Goal: Task Accomplishment & Management: Manage account settings

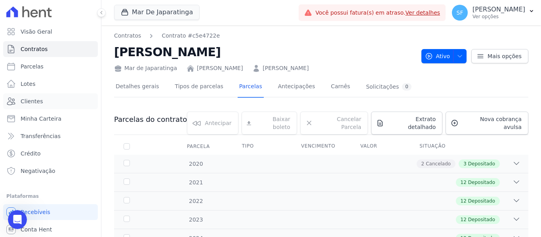
drag, startPoint x: 40, startPoint y: 102, endPoint x: 128, endPoint y: 98, distance: 87.2
click at [40, 102] on span "Clientes" at bounding box center [32, 101] width 22 height 8
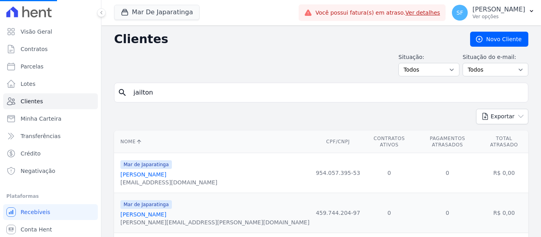
click at [173, 97] on input "jailton" at bounding box center [327, 93] width 396 height 16
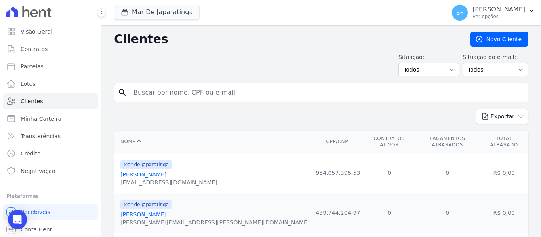
click at [162, 98] on input "search" at bounding box center [327, 93] width 396 height 16
type input "aparecido"
click at [206, 92] on input "aparecido" at bounding box center [327, 93] width 396 height 16
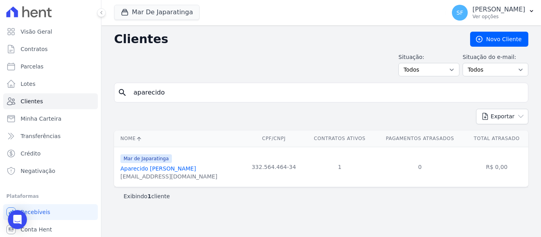
click at [185, 169] on link "Aparecido Antonio Oliveira Bri" at bounding box center [158, 169] width 76 height 6
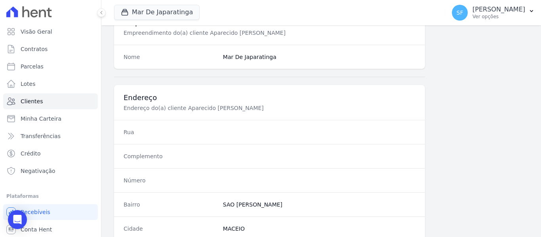
scroll to position [510, 0]
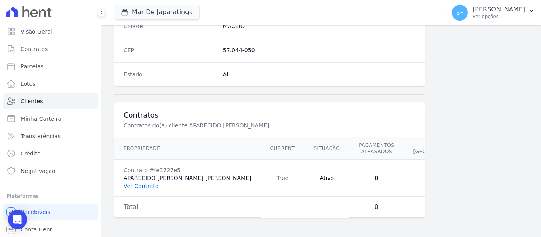
click at [152, 186] on link "Ver Contrato" at bounding box center [141, 186] width 35 height 6
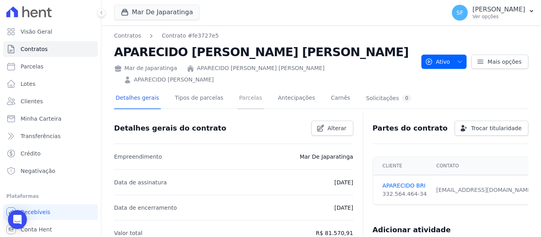
click at [238, 89] on link "Parcelas" at bounding box center [251, 98] width 26 height 21
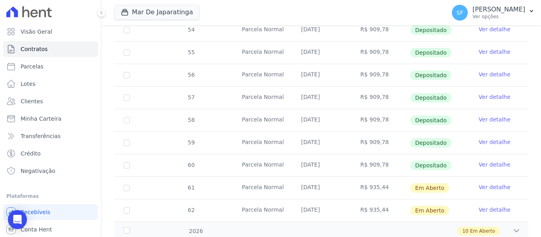
scroll to position [336, 0]
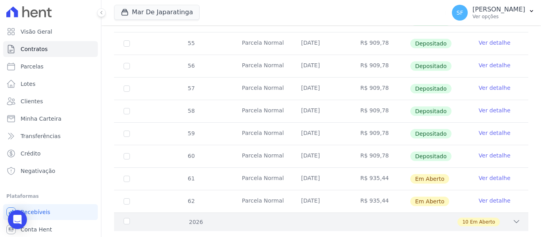
click at [200, 218] on div "10 Em Aberto" at bounding box center [341, 222] width 358 height 9
click at [503, 218] on div "10 Em Aberto" at bounding box center [341, 222] width 358 height 9
click at [513, 218] on icon at bounding box center [517, 222] width 8 height 8
click at [470, 219] on span "Em Aberto" at bounding box center [482, 222] width 25 height 7
click at [127, 218] on div "2026" at bounding box center [140, 222] width 36 height 8
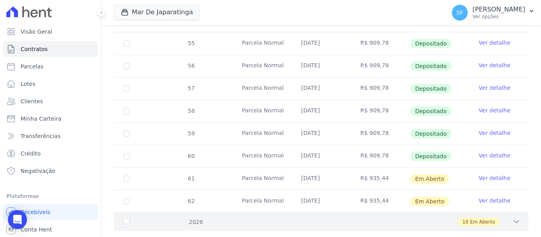
click at [126, 218] on div "2026" at bounding box center [140, 222] width 36 height 8
click at [481, 219] on span "Em Aberto" at bounding box center [482, 222] width 25 height 7
drag, startPoint x: 509, startPoint y: 202, endPoint x: 499, endPoint y: 198, distance: 11.2
click at [513, 218] on icon at bounding box center [517, 222] width 8 height 8
click at [126, 218] on div "2026" at bounding box center [140, 222] width 36 height 8
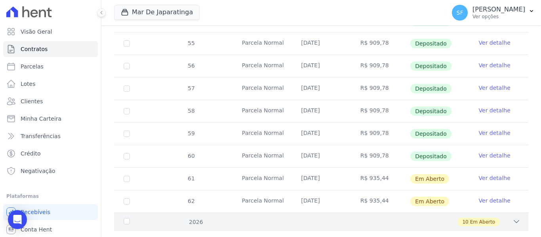
click at [479, 219] on span "Em Aberto" at bounding box center [482, 222] width 25 height 7
click at [480, 219] on span "Em Aberto" at bounding box center [482, 222] width 25 height 7
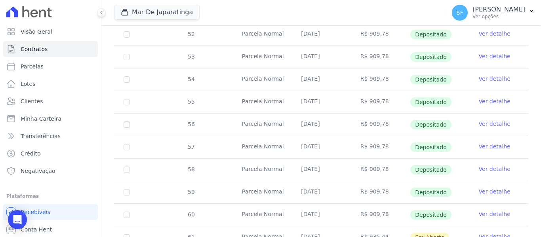
scroll to position [336, 0]
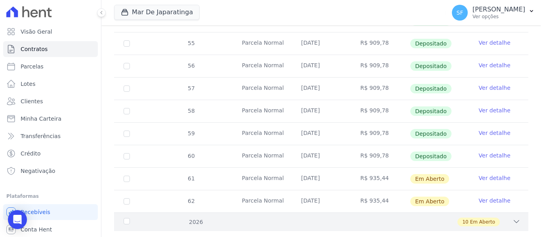
click at [474, 219] on span "Em Aberto" at bounding box center [482, 222] width 25 height 7
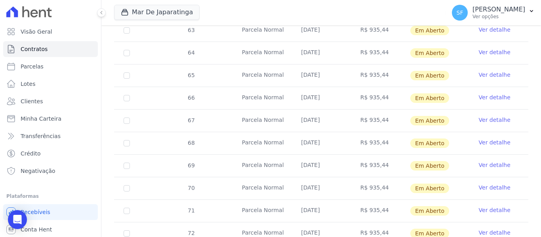
scroll to position [562, 0]
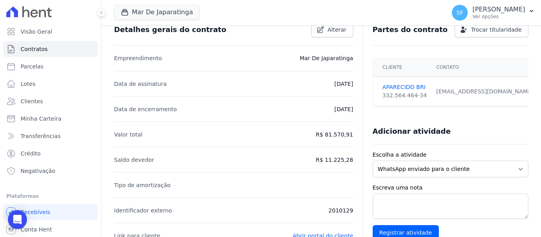
scroll to position [79, 0]
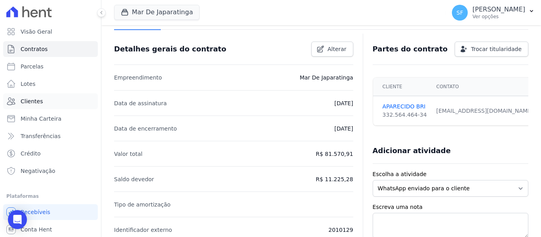
click at [35, 100] on span "Clientes" at bounding box center [32, 101] width 22 height 8
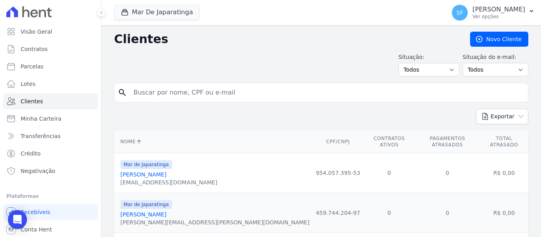
click at [208, 99] on input "search" at bounding box center [327, 93] width 396 height 16
type input "lisiane"
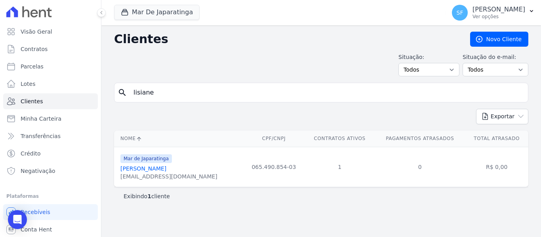
click at [160, 171] on link "[PERSON_NAME]" at bounding box center [143, 169] width 46 height 6
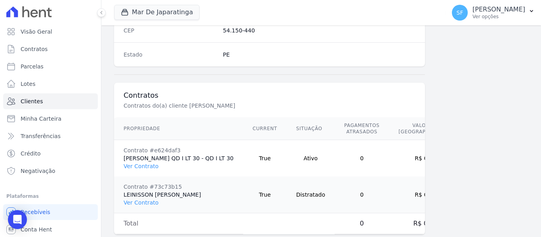
scroll to position [554, 0]
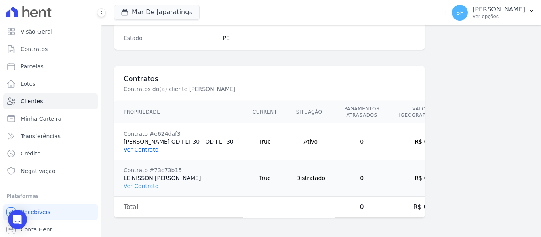
click at [151, 149] on link "Ver Contrato" at bounding box center [141, 150] width 35 height 6
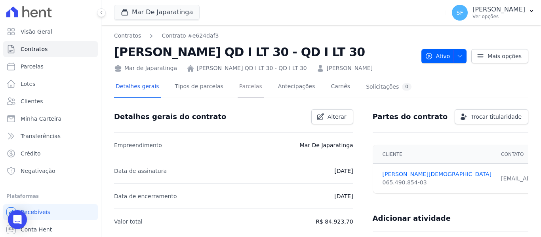
click at [240, 89] on link "Parcelas" at bounding box center [251, 87] width 26 height 21
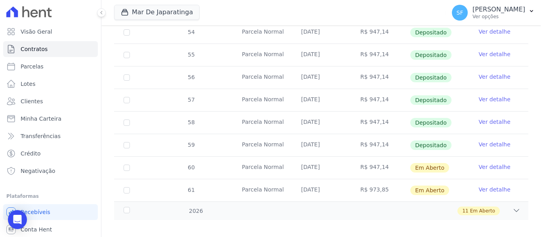
scroll to position [336, 0]
click at [127, 207] on div "2026" at bounding box center [140, 211] width 36 height 8
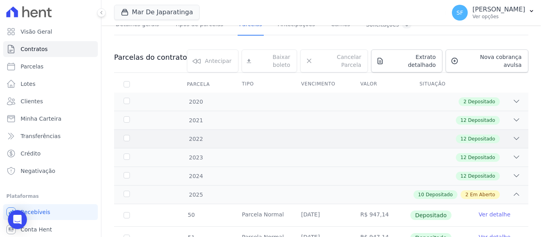
scroll to position [0, 0]
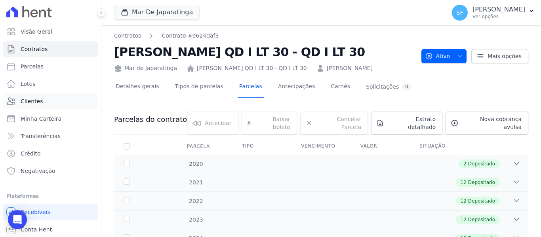
click at [38, 97] on span "Clientes" at bounding box center [32, 101] width 22 height 8
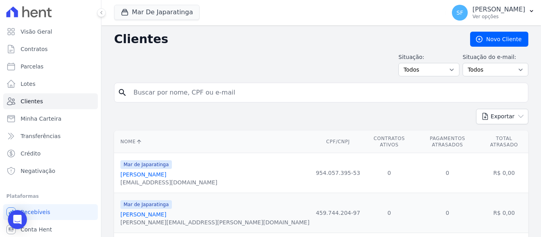
click at [150, 98] on input "search" at bounding box center [327, 93] width 396 height 16
type input "geral"
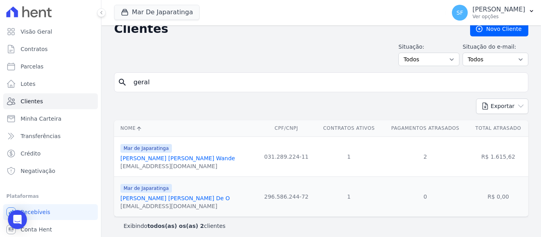
scroll to position [15, 0]
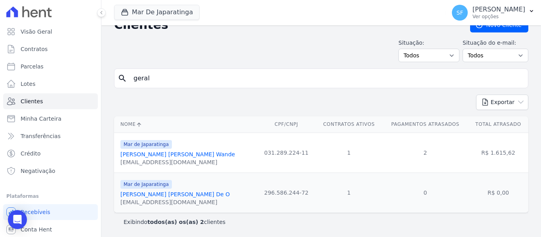
click at [168, 154] on link "[PERSON_NAME] [PERSON_NAME] Wande" at bounding box center [177, 154] width 114 height 6
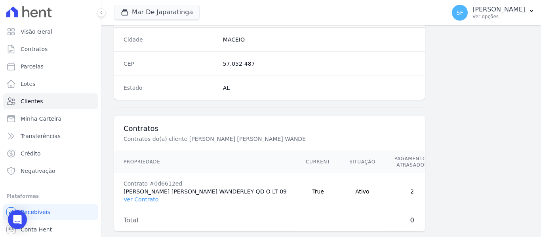
scroll to position [516, 0]
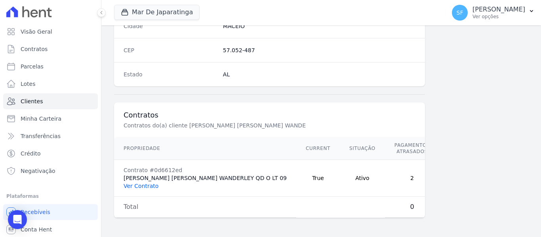
click at [147, 183] on link "Ver Contrato" at bounding box center [141, 186] width 35 height 6
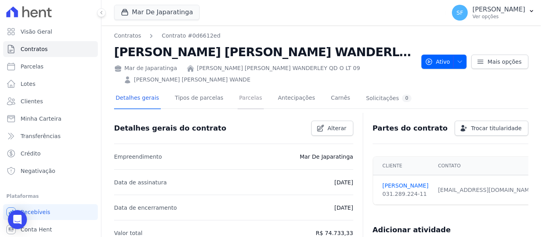
click at [238, 99] on link "Parcelas" at bounding box center [251, 98] width 26 height 21
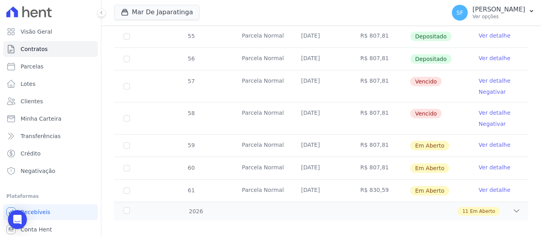
scroll to position [366, 0]
click at [152, 207] on div "2026" at bounding box center [140, 211] width 36 height 8
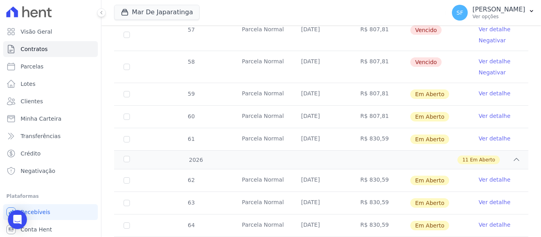
scroll to position [337, 0]
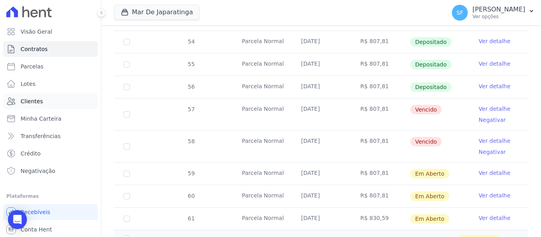
click at [29, 97] on span "Clientes" at bounding box center [32, 101] width 22 height 8
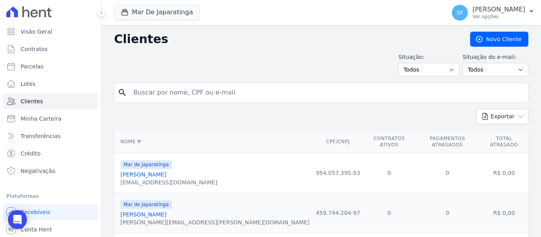
click at [296, 99] on input "search" at bounding box center [327, 93] width 396 height 16
type input "[PERSON_NAME]"
click at [223, 116] on div "Exportar PDF CSV Dimob 2024" at bounding box center [321, 120] width 414 height 22
click at [122, 95] on icon "search" at bounding box center [123, 93] width 10 height 10
click at [212, 95] on input "[PERSON_NAME]" at bounding box center [327, 93] width 396 height 16
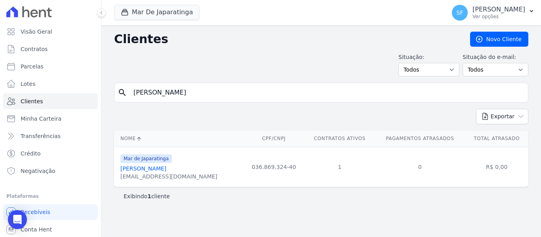
click at [143, 170] on link "[PERSON_NAME]" at bounding box center [143, 169] width 46 height 6
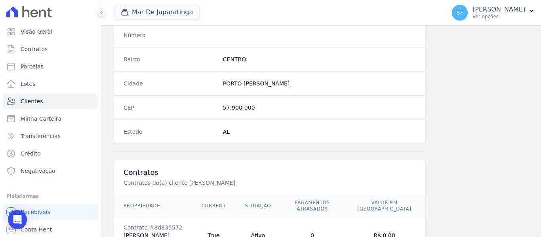
scroll to position [510, 0]
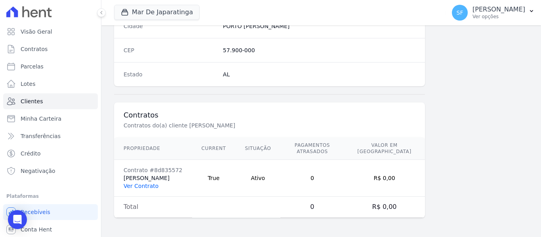
click at [149, 188] on link "Ver Contrato" at bounding box center [141, 186] width 35 height 6
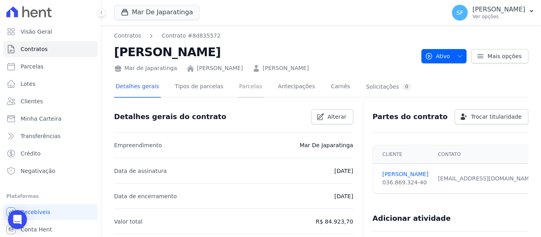
click at [238, 89] on link "Parcelas" at bounding box center [251, 87] width 26 height 21
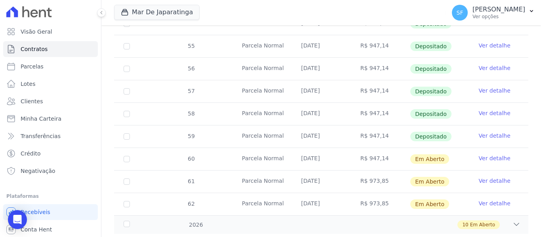
scroll to position [336, 0]
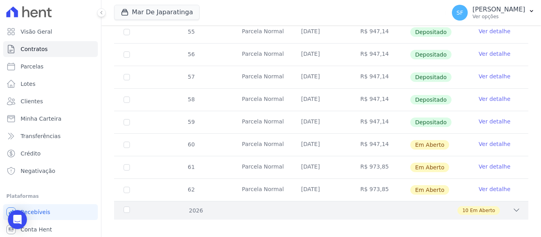
click at [129, 207] on div "2026" at bounding box center [140, 211] width 36 height 8
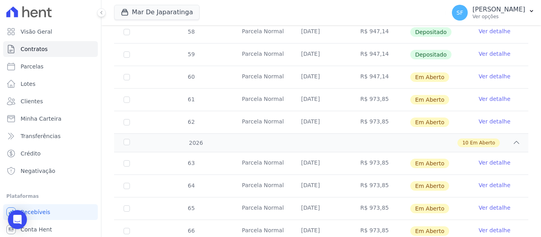
scroll to position [403, 0]
click at [40, 103] on span "Clientes" at bounding box center [32, 101] width 22 height 8
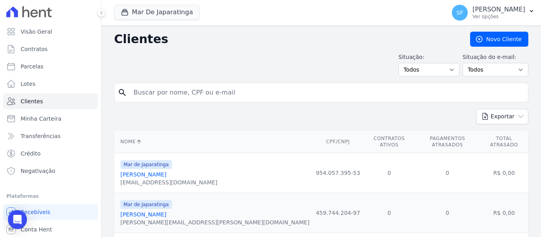
click at [190, 98] on input "search" at bounding box center [327, 93] width 396 height 16
type input "marcia"
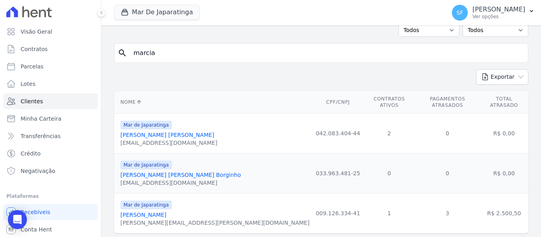
scroll to position [55, 0]
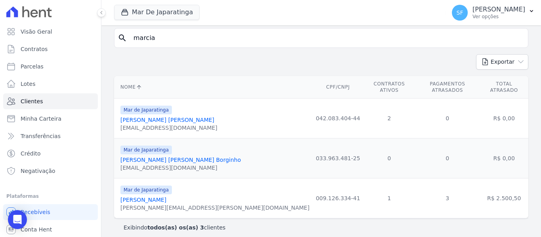
click at [144, 197] on link "[PERSON_NAME]" at bounding box center [143, 200] width 46 height 6
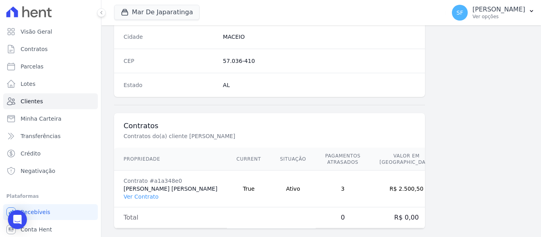
scroll to position [510, 0]
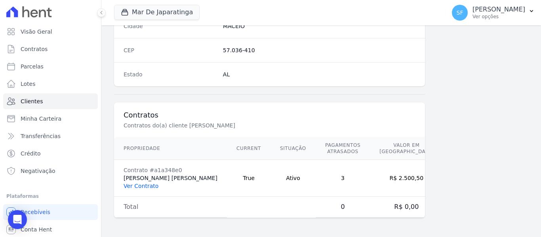
click at [150, 189] on link "Ver Contrato" at bounding box center [141, 186] width 35 height 6
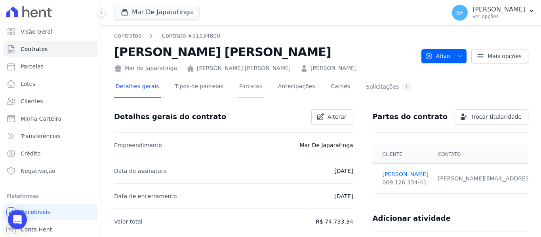
click at [246, 90] on link "Parcelas" at bounding box center [251, 87] width 26 height 21
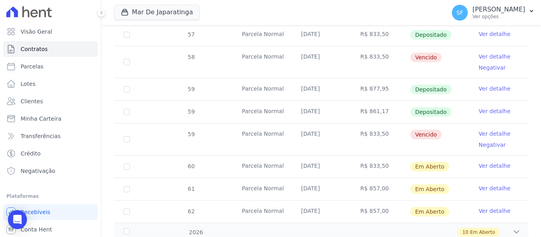
scroll to position [442, 0]
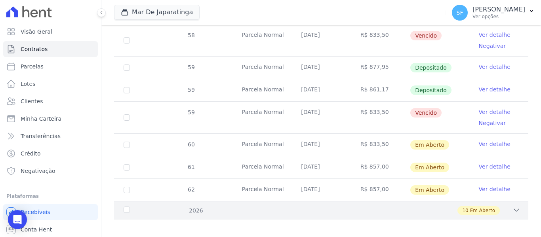
click at [143, 201] on div "2026 10 Em Aberto" at bounding box center [321, 210] width 414 height 19
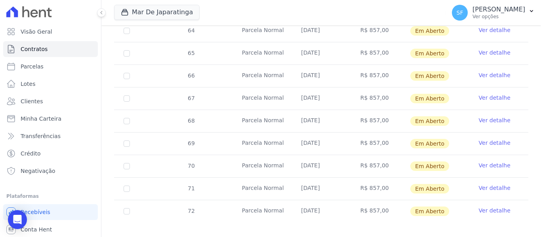
scroll to position [667, 0]
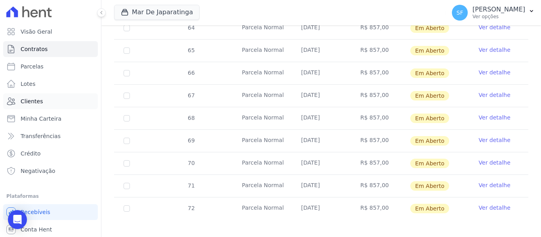
click at [34, 99] on span "Clientes" at bounding box center [32, 101] width 22 height 8
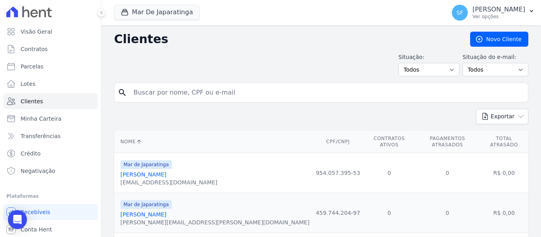
click at [235, 94] on input "search" at bounding box center [327, 93] width 396 height 16
type input "isamar"
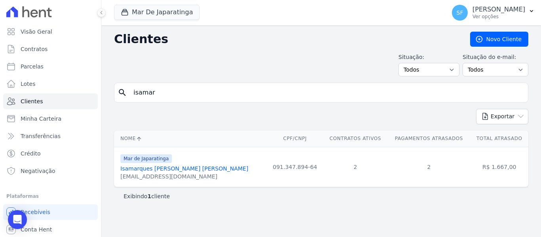
click at [170, 170] on link "Isamarques [PERSON_NAME] [PERSON_NAME]" at bounding box center [184, 169] width 128 height 6
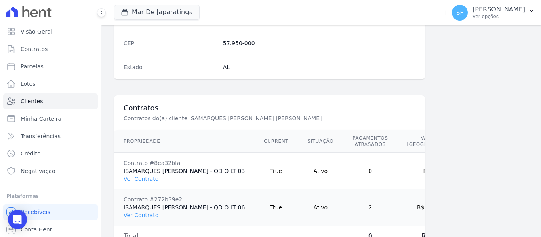
scroll to position [553, 0]
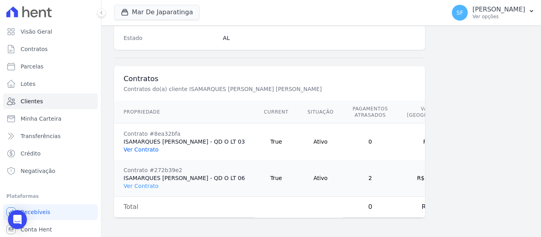
click at [146, 147] on link "Ver Contrato" at bounding box center [141, 150] width 35 height 6
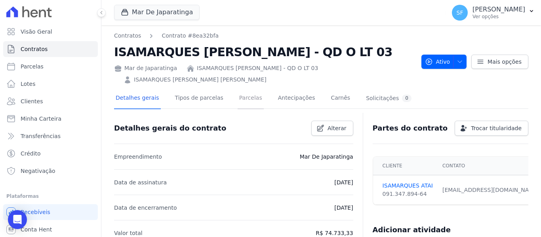
click at [243, 100] on link "Parcelas" at bounding box center [251, 98] width 26 height 21
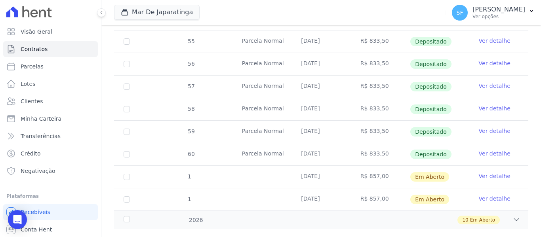
scroll to position [347, 0]
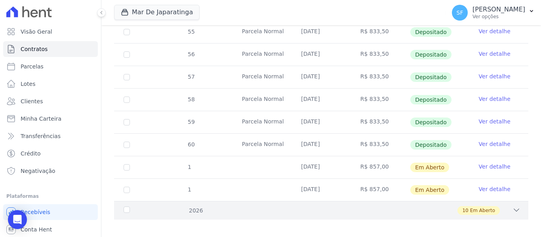
click at [141, 207] on div "2026" at bounding box center [140, 211] width 36 height 8
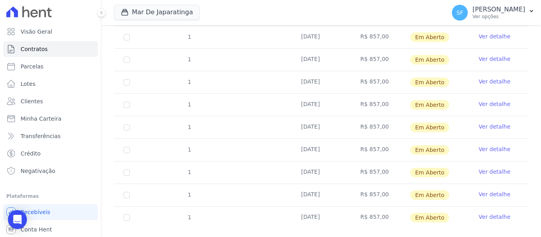
scroll to position [573, 0]
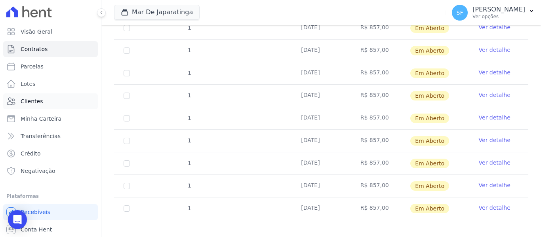
click at [44, 101] on link "Clientes" at bounding box center [50, 101] width 95 height 16
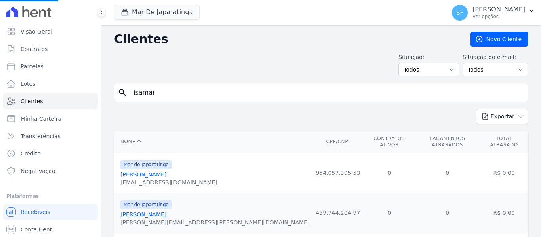
click at [203, 91] on input "isamar" at bounding box center [327, 93] width 396 height 16
click at [204, 90] on input "search" at bounding box center [327, 93] width 396 height 16
type input "[PERSON_NAME]"
click at [219, 121] on div "Exportar PDF CSV Dimob 2024" at bounding box center [321, 120] width 414 height 22
click at [223, 94] on input "[PERSON_NAME]" at bounding box center [327, 93] width 396 height 16
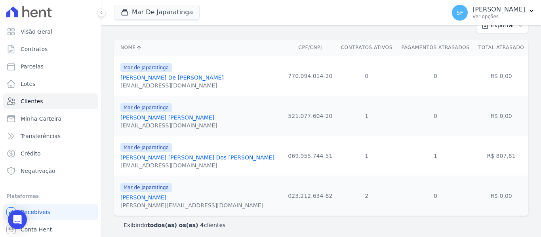
scroll to position [95, 0]
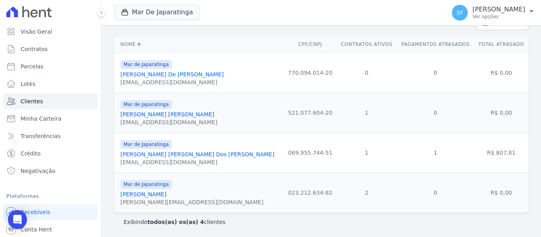
click at [143, 196] on link "[PERSON_NAME]" at bounding box center [143, 194] width 46 height 6
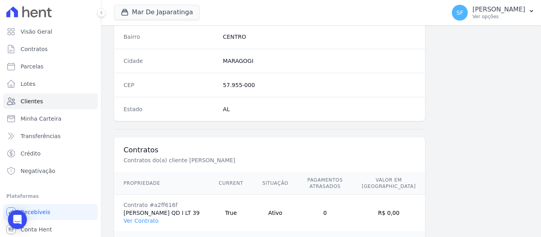
scroll to position [553, 0]
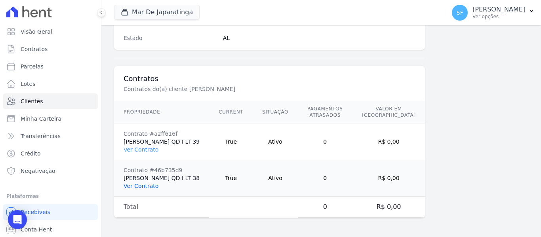
click at [143, 187] on link "Ver Contrato" at bounding box center [141, 186] width 35 height 6
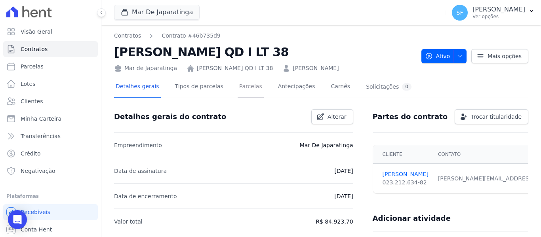
click at [238, 91] on link "Parcelas" at bounding box center [251, 87] width 26 height 21
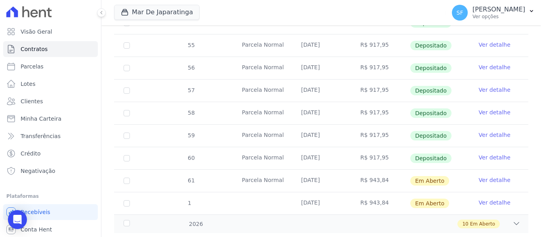
scroll to position [336, 0]
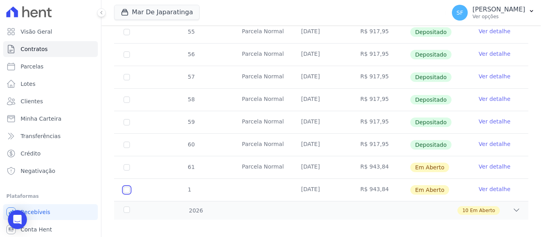
click at [124, 187] on input "checkbox" at bounding box center [127, 190] width 6 height 6
checkbox input "true"
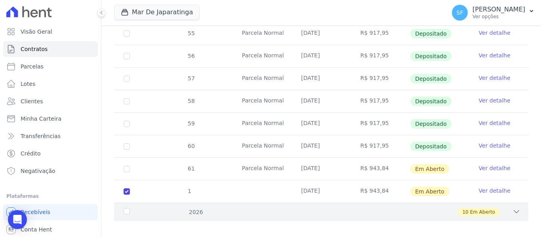
click at [126, 208] on div "2026" at bounding box center [140, 212] width 36 height 8
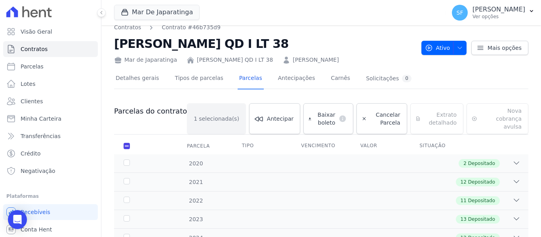
scroll to position [0, 0]
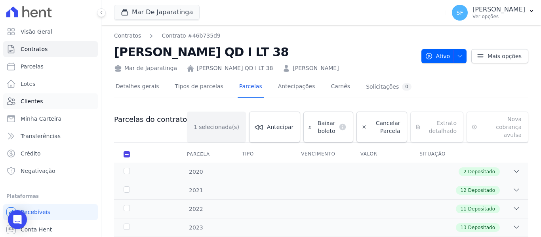
click at [48, 103] on link "Clientes" at bounding box center [50, 101] width 95 height 16
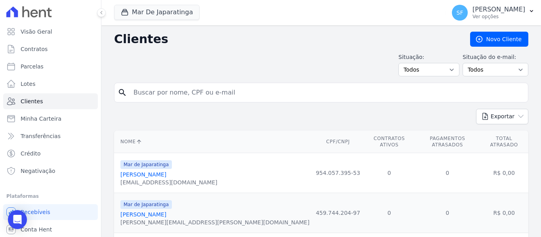
click at [252, 99] on input "search" at bounding box center [327, 93] width 396 height 16
type input "[PERSON_NAME] quit"
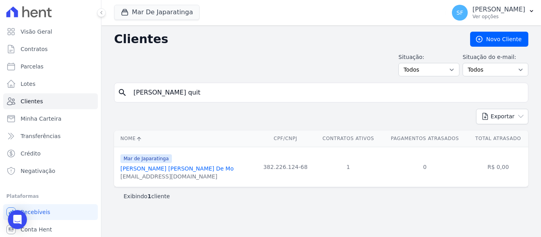
click at [193, 171] on link "[PERSON_NAME] [PERSON_NAME] De Mo" at bounding box center [176, 169] width 113 height 6
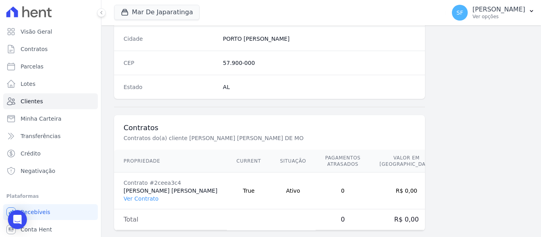
scroll to position [516, 0]
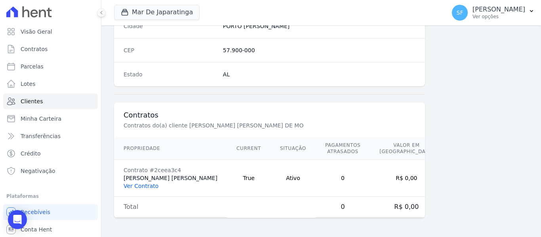
click at [136, 187] on link "Ver Contrato" at bounding box center [141, 186] width 35 height 6
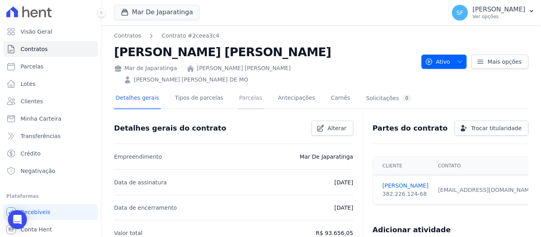
click at [244, 92] on link "Parcelas" at bounding box center [251, 98] width 26 height 21
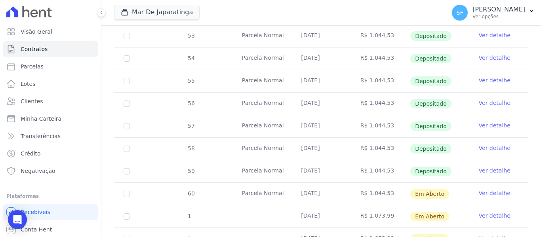
scroll to position [336, 0]
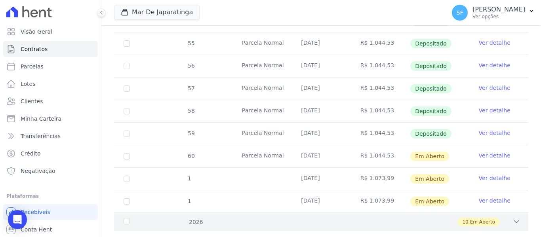
click at [149, 218] on div "2026" at bounding box center [140, 222] width 36 height 8
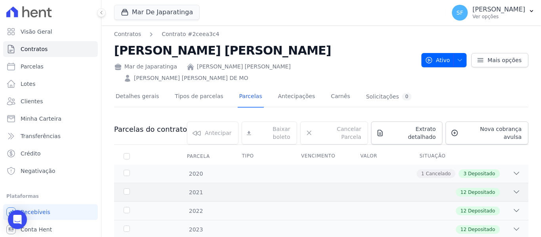
scroll to position [0, 0]
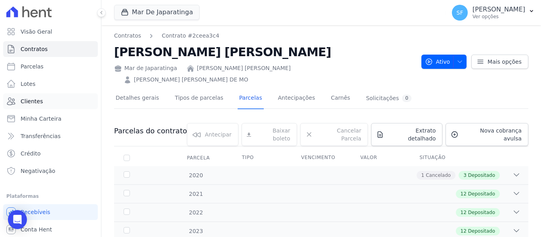
click at [53, 102] on link "Clientes" at bounding box center [50, 101] width 95 height 16
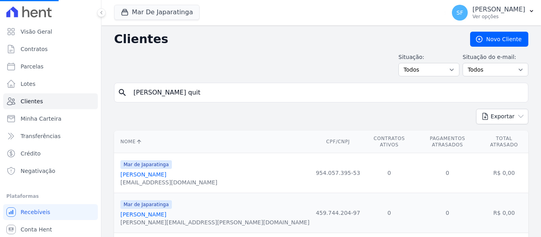
click at [175, 97] on input "[PERSON_NAME] quit" at bounding box center [327, 93] width 396 height 16
click at [168, 96] on input "search" at bounding box center [327, 93] width 396 height 16
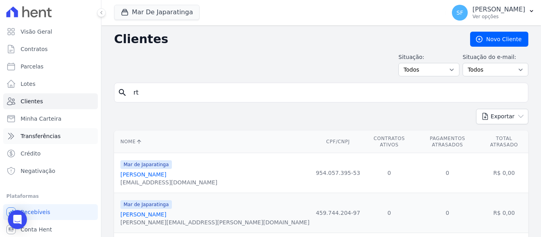
type input "r"
type input "[PERSON_NAME]"
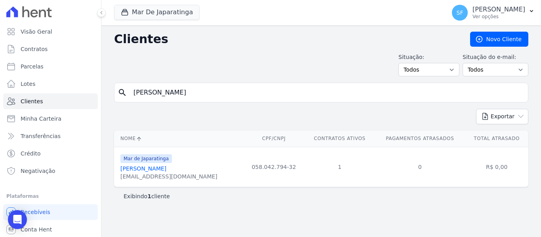
click at [166, 169] on link "[PERSON_NAME]" at bounding box center [143, 169] width 46 height 6
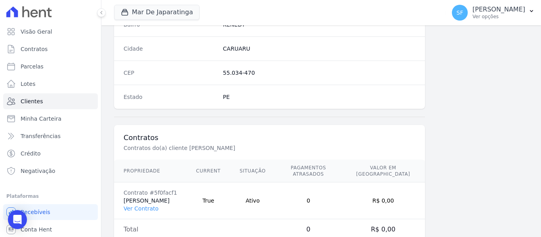
scroll to position [510, 0]
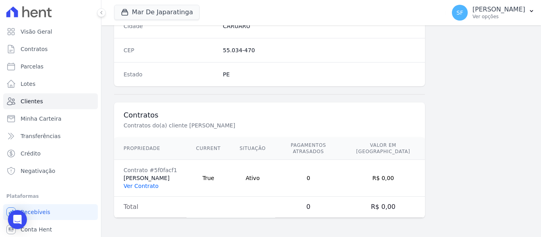
click at [143, 189] on link "Ver Contrato" at bounding box center [141, 186] width 35 height 6
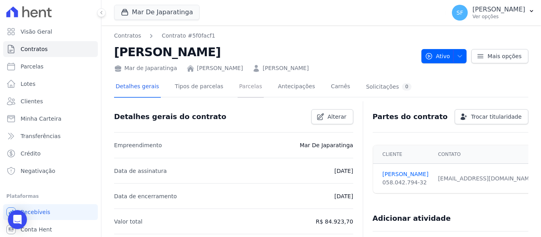
click at [238, 92] on link "Parcelas" at bounding box center [251, 87] width 26 height 21
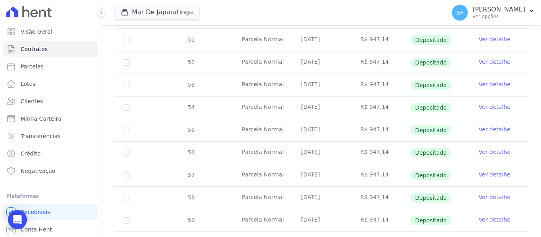
scroll to position [336, 0]
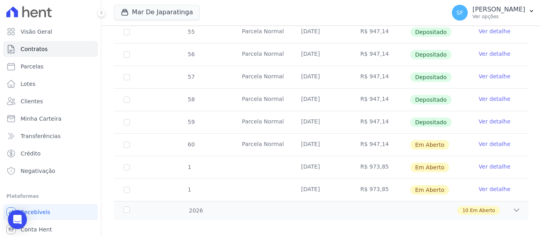
click at [215, 160] on tr "1 [DATE] R$ 973,85 Em [GEOGRAPHIC_DATA] Ver detalhe" at bounding box center [321, 167] width 414 height 23
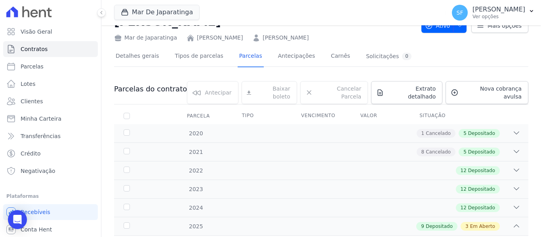
scroll to position [0, 0]
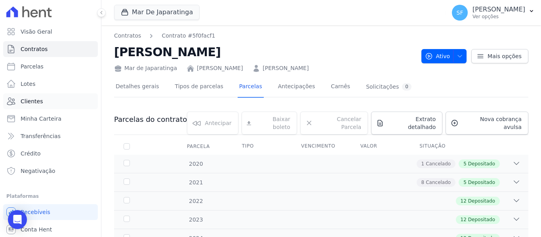
click at [32, 102] on span "Clientes" at bounding box center [32, 101] width 22 height 8
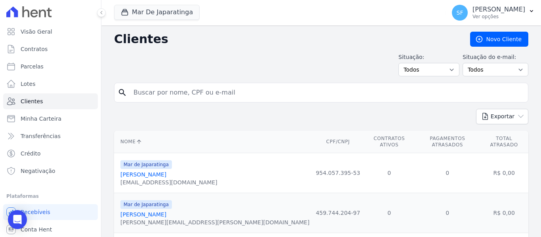
click at [233, 95] on input "search" at bounding box center [327, 93] width 396 height 16
type input "tassio"
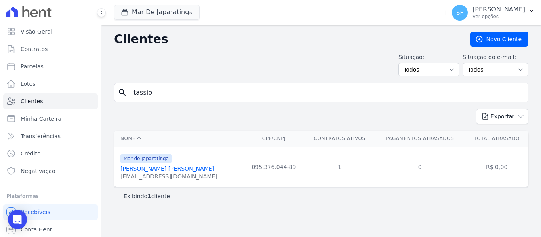
click at [153, 170] on link "[PERSON_NAME] [PERSON_NAME]" at bounding box center [167, 169] width 94 height 6
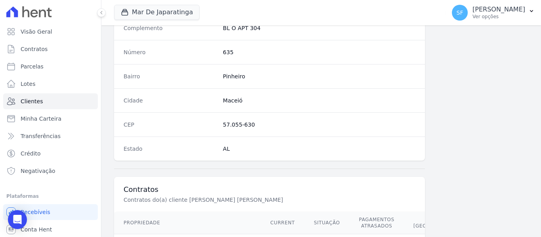
scroll to position [522, 0]
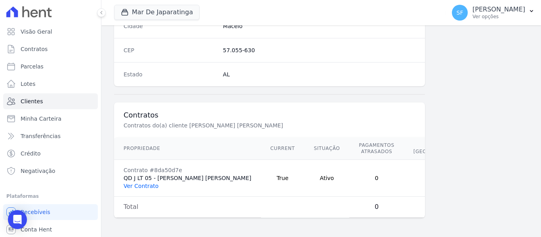
click at [142, 183] on link "Ver Contrato" at bounding box center [141, 186] width 35 height 6
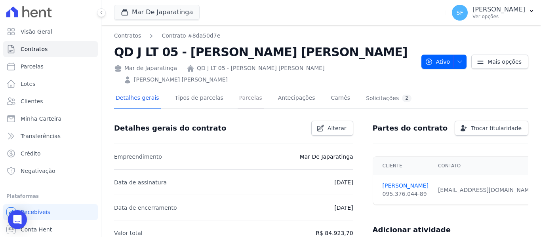
click at [241, 97] on link "Parcelas" at bounding box center [251, 98] width 26 height 21
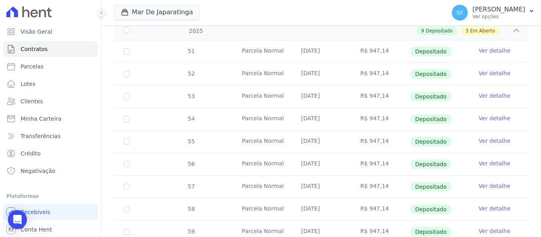
scroll to position [347, 0]
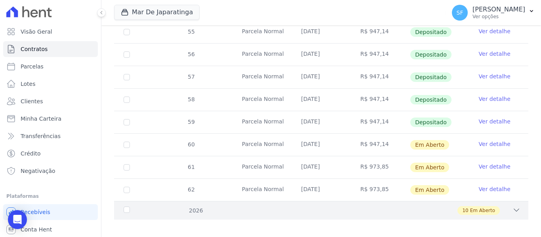
click at [174, 207] on div "10 Em Aberto" at bounding box center [341, 210] width 358 height 9
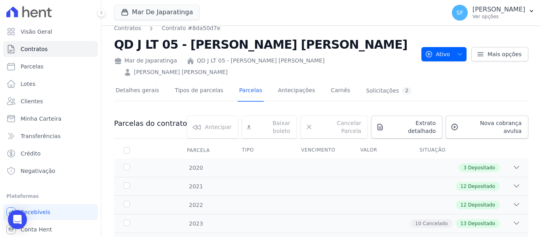
scroll to position [0, 0]
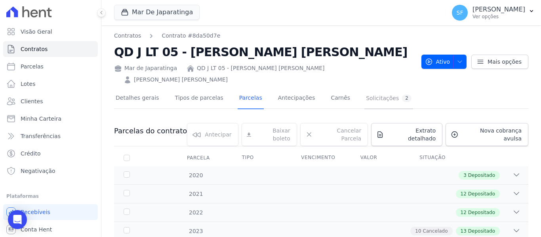
click at [366, 98] on div "Solicitações 2" at bounding box center [389, 99] width 46 height 8
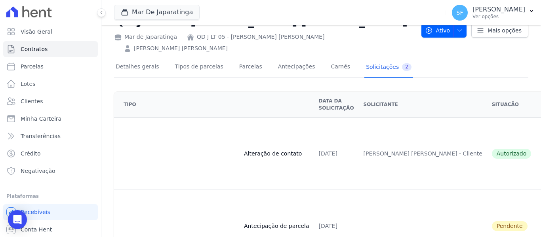
scroll to position [69, 0]
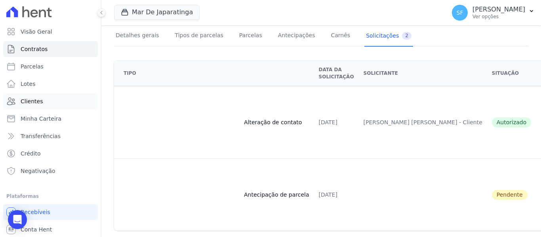
click at [32, 101] on span "Clientes" at bounding box center [32, 101] width 22 height 8
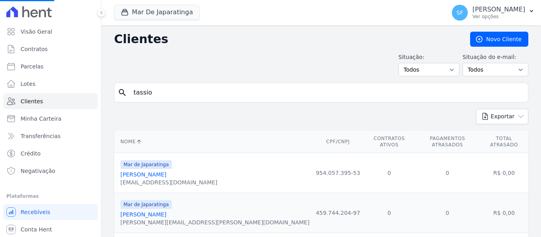
click at [213, 97] on input "tassio" at bounding box center [327, 93] width 396 height 16
click at [210, 97] on input "search" at bounding box center [327, 93] width 396 height 16
type input "rena"
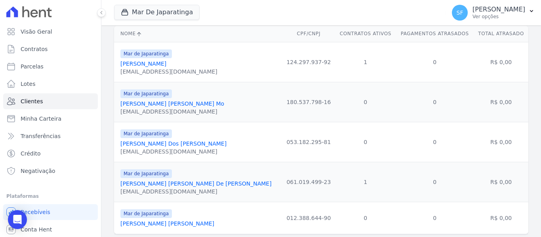
scroll to position [119, 0]
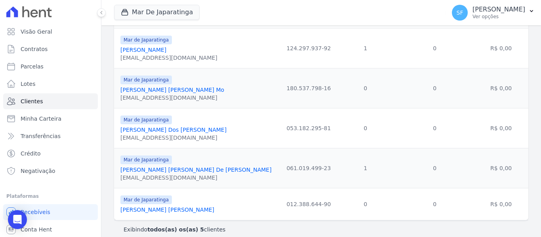
click at [137, 168] on link "[PERSON_NAME] [PERSON_NAME] De [PERSON_NAME]" at bounding box center [195, 170] width 151 height 6
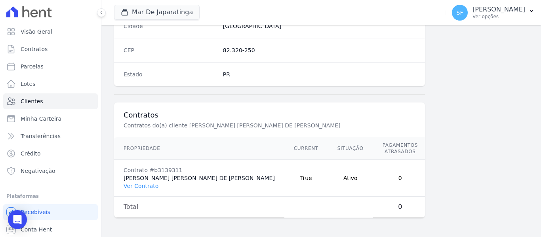
scroll to position [516, 0]
click at [151, 188] on link "Ver Contrato" at bounding box center [141, 186] width 35 height 6
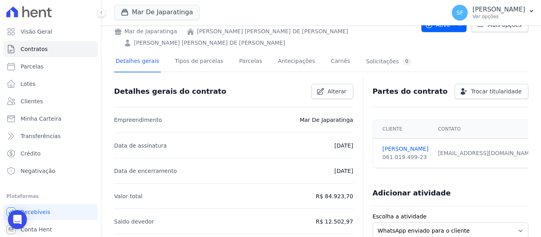
scroll to position [36, 0]
click at [238, 52] on link "Parcelas" at bounding box center [251, 62] width 26 height 21
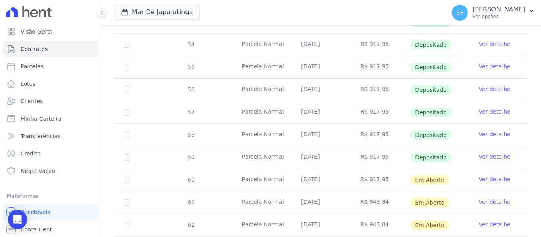
scroll to position [336, 0]
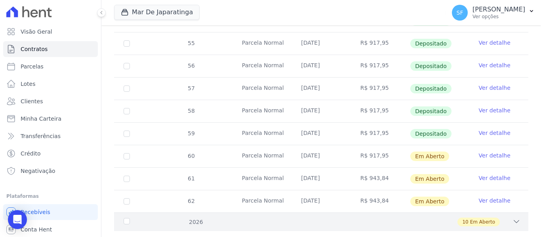
click at [206, 218] on div "10 Em Aberto" at bounding box center [341, 222] width 358 height 9
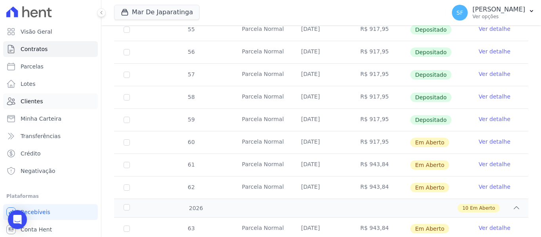
scroll to position [324, 0]
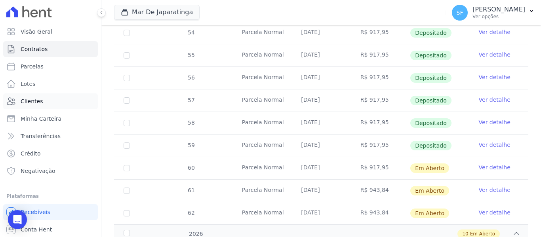
click at [29, 105] on link "Clientes" at bounding box center [50, 101] width 95 height 16
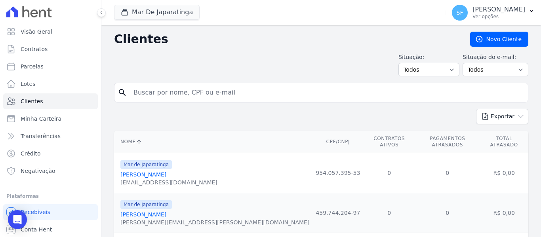
click at [170, 95] on input "search" at bounding box center [327, 93] width 396 height 16
type input "pericles"
click at [202, 137] on th "Nome" at bounding box center [213, 142] width 198 height 23
click at [214, 86] on input "pericles" at bounding box center [327, 93] width 396 height 16
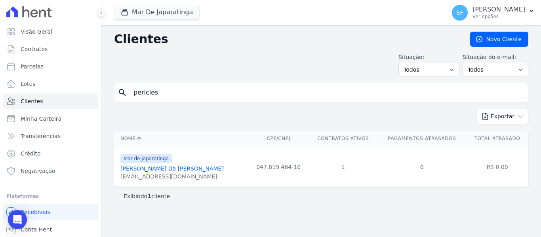
click at [143, 171] on link "[PERSON_NAME] Da [PERSON_NAME]" at bounding box center [171, 169] width 103 height 6
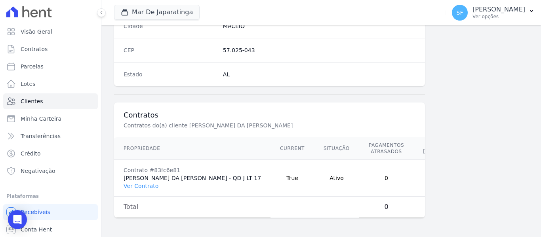
scroll to position [522, 0]
click at [147, 183] on link "Ver Contrato" at bounding box center [141, 186] width 35 height 6
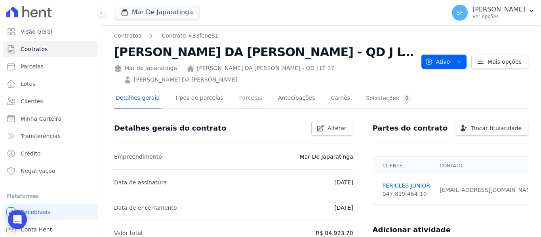
click at [244, 88] on link "Parcelas" at bounding box center [251, 98] width 26 height 21
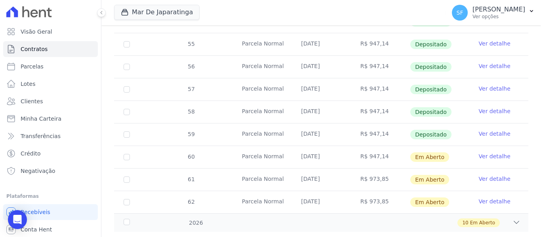
scroll to position [336, 0]
click at [184, 218] on div "10 Em Aberto" at bounding box center [341, 222] width 358 height 9
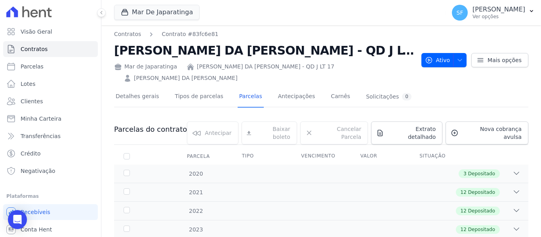
scroll to position [0, 0]
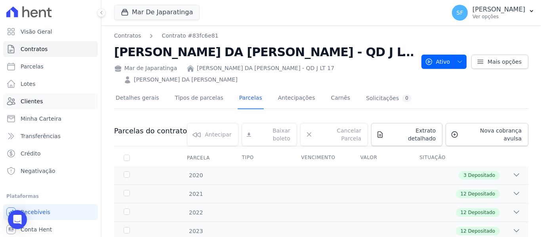
click at [36, 94] on link "Clientes" at bounding box center [50, 101] width 95 height 16
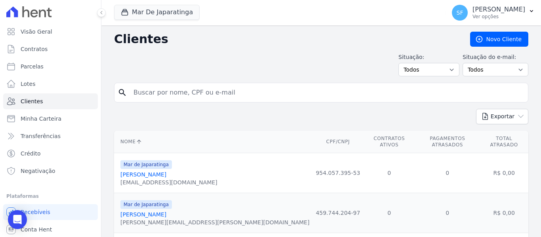
click at [185, 91] on input "search" at bounding box center [327, 93] width 396 height 16
type input "venilson"
click at [195, 95] on input "venilson" at bounding box center [327, 93] width 396 height 16
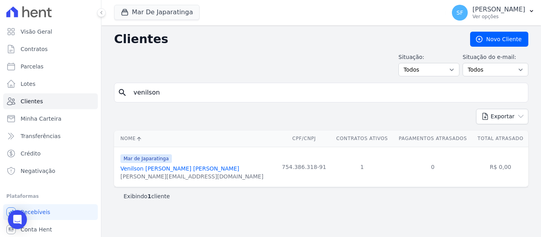
click at [151, 169] on link "Venilson [PERSON_NAME] [PERSON_NAME]" at bounding box center [179, 169] width 119 height 6
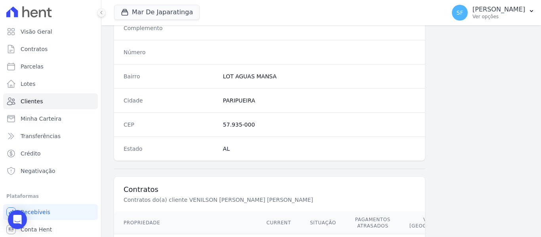
scroll to position [510, 0]
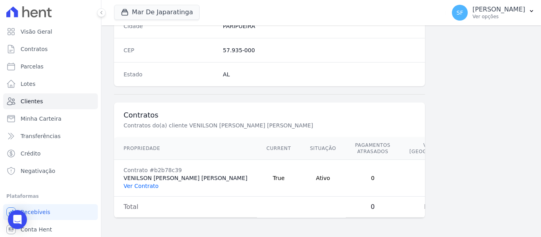
click at [135, 189] on link "Ver Contrato" at bounding box center [141, 186] width 35 height 6
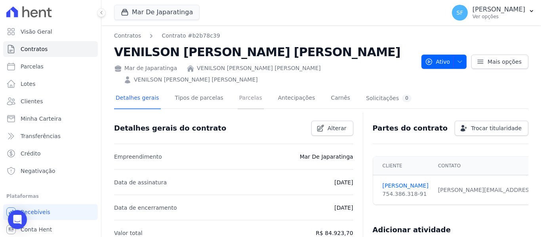
click at [244, 90] on link "Parcelas" at bounding box center [251, 98] width 26 height 21
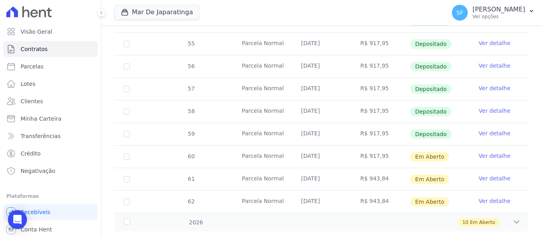
scroll to position [336, 0]
click at [203, 218] on div "10 Em Aberto" at bounding box center [341, 222] width 358 height 9
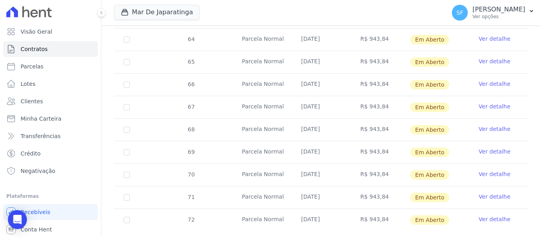
scroll to position [522, 0]
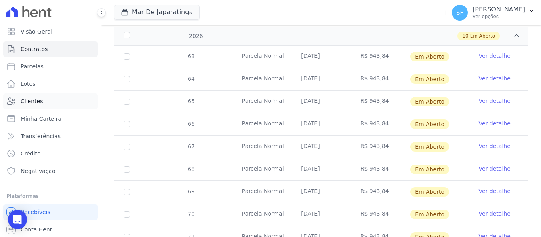
click at [42, 103] on link "Clientes" at bounding box center [50, 101] width 95 height 16
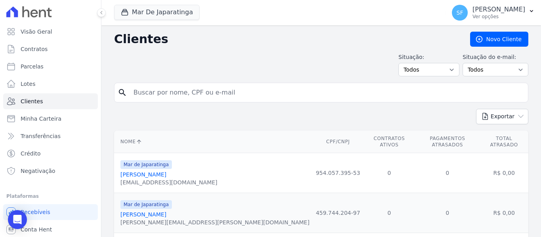
click at [214, 94] on input "search" at bounding box center [327, 93] width 396 height 16
type input "[PERSON_NAME]"
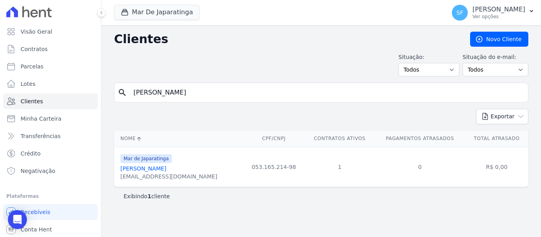
click at [160, 169] on link "[PERSON_NAME]" at bounding box center [143, 169] width 46 height 6
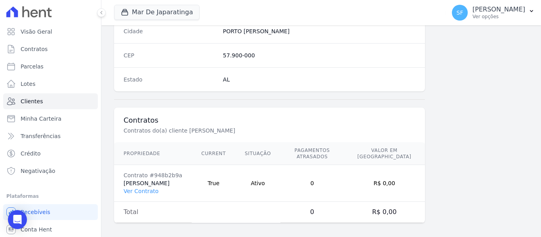
scroll to position [510, 0]
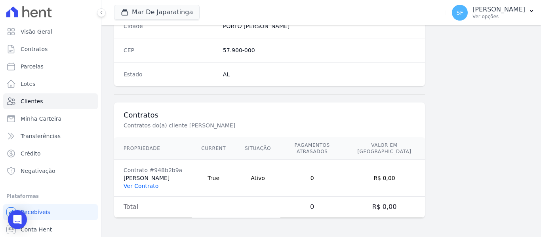
drag, startPoint x: 144, startPoint y: 187, endPoint x: 278, endPoint y: 165, distance: 136.1
click at [144, 187] on link "Ver Contrato" at bounding box center [141, 186] width 35 height 6
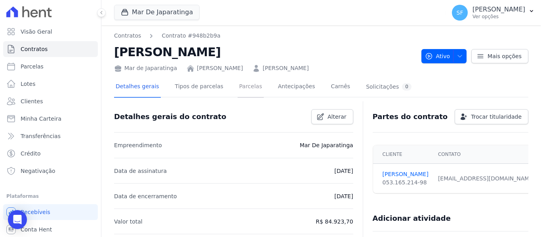
click at [243, 91] on link "Parcelas" at bounding box center [251, 87] width 26 height 21
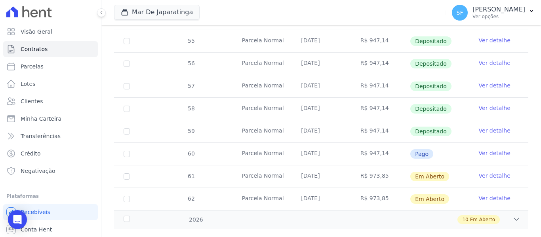
scroll to position [336, 0]
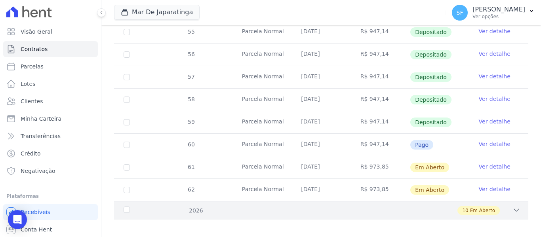
click at [133, 207] on div "2026" at bounding box center [140, 211] width 36 height 8
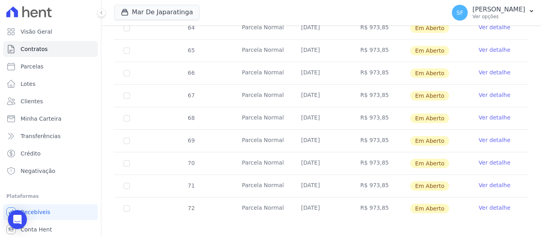
scroll to position [482, 0]
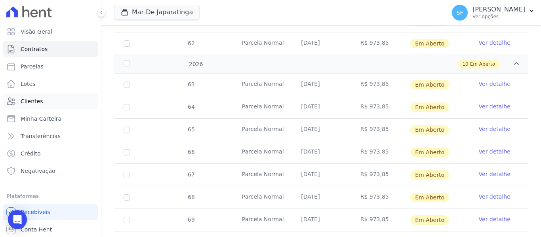
click at [41, 99] on link "Clientes" at bounding box center [50, 101] width 95 height 16
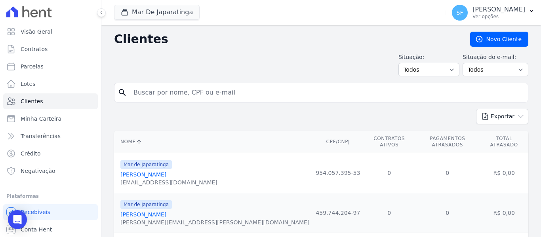
click at [323, 100] on input "search" at bounding box center [327, 93] width 396 height 16
type input "[PERSON_NAME]"
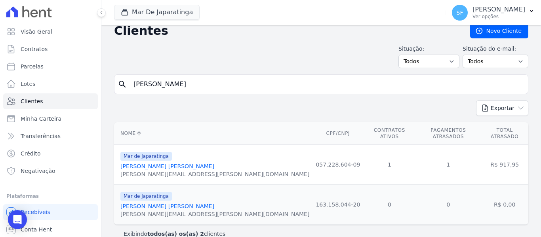
scroll to position [15, 0]
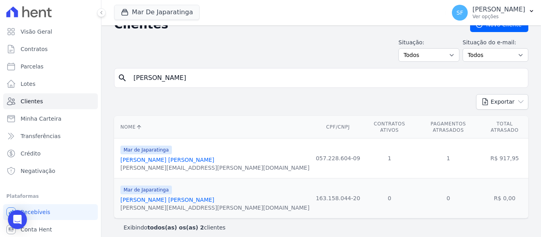
click at [138, 157] on link "[PERSON_NAME] [PERSON_NAME]" at bounding box center [167, 160] width 94 height 6
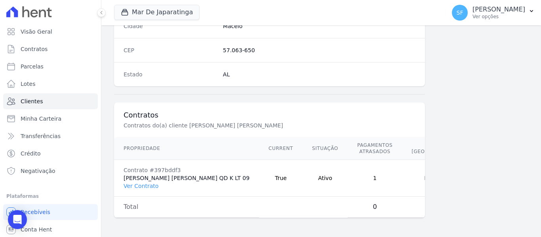
scroll to position [522, 0]
click at [136, 183] on link "Ver Contrato" at bounding box center [141, 186] width 35 height 6
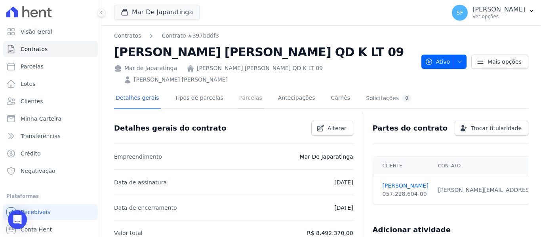
click at [239, 99] on link "Parcelas" at bounding box center [251, 98] width 26 height 21
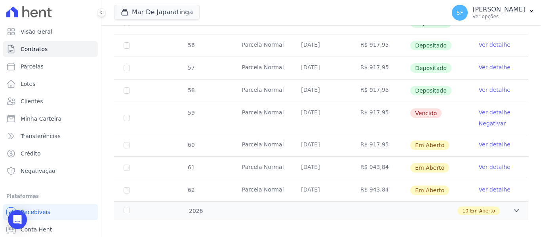
scroll to position [357, 0]
click at [210, 201] on div "2026 10 Em Aberto" at bounding box center [321, 210] width 414 height 19
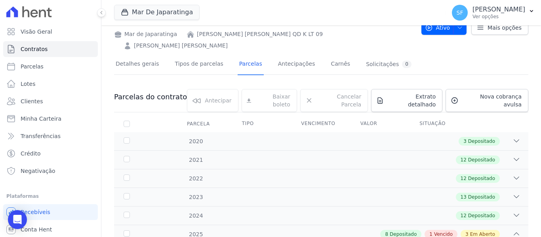
scroll to position [0, 0]
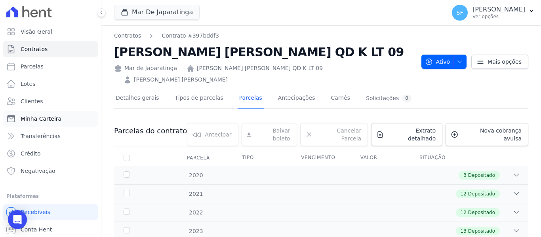
click at [45, 122] on span "Minha Carteira" at bounding box center [41, 119] width 41 height 8
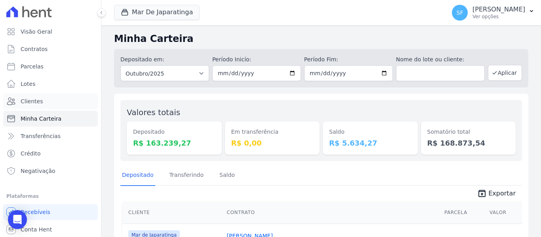
click at [51, 101] on link "Clientes" at bounding box center [50, 101] width 95 height 16
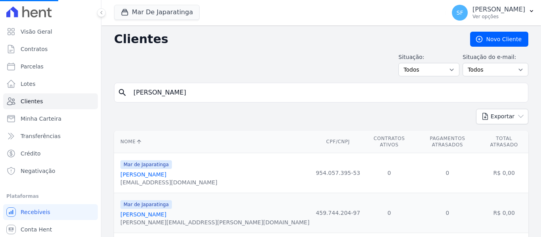
click at [230, 96] on input "[PERSON_NAME]" at bounding box center [327, 93] width 396 height 16
click at [156, 91] on input "search" at bounding box center [327, 93] width 396 height 16
type input "jailton"
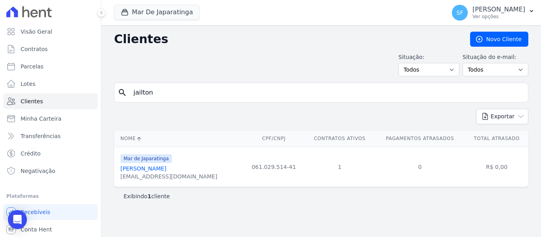
click at [145, 171] on link "[PERSON_NAME]" at bounding box center [143, 169] width 46 height 6
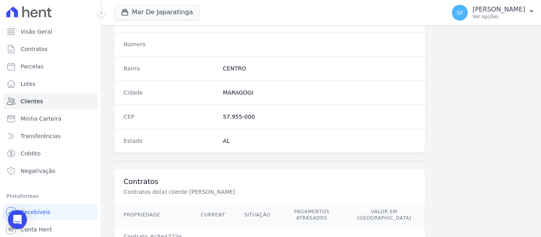
scroll to position [510, 0]
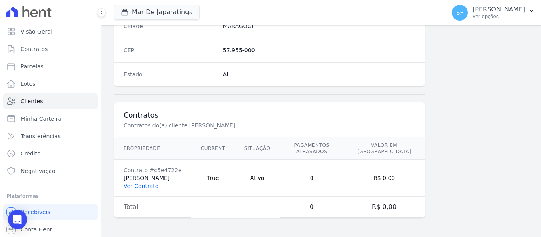
click at [145, 187] on link "Ver Contrato" at bounding box center [141, 186] width 35 height 6
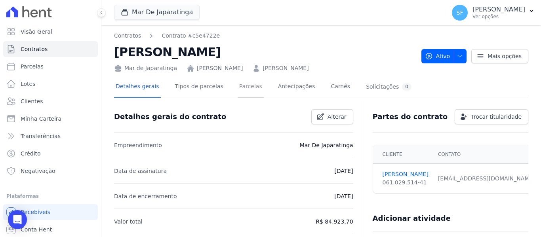
click at [238, 92] on link "Parcelas" at bounding box center [251, 87] width 26 height 21
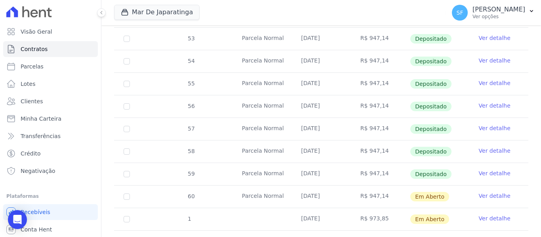
scroll to position [336, 0]
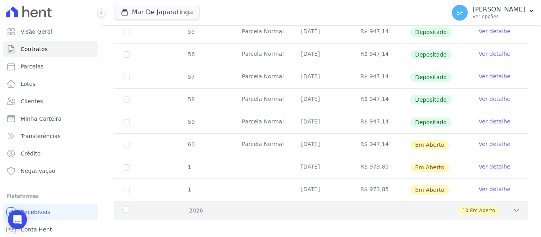
click at [197, 206] on div "10 Em Aberto" at bounding box center [341, 210] width 358 height 9
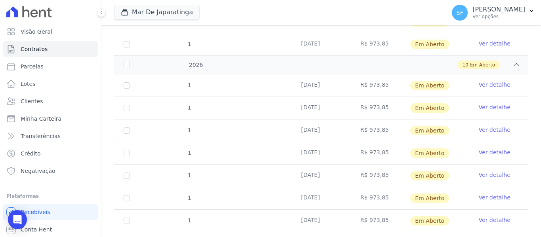
scroll to position [443, 0]
